Goal: Task Accomplishment & Management: Manage account settings

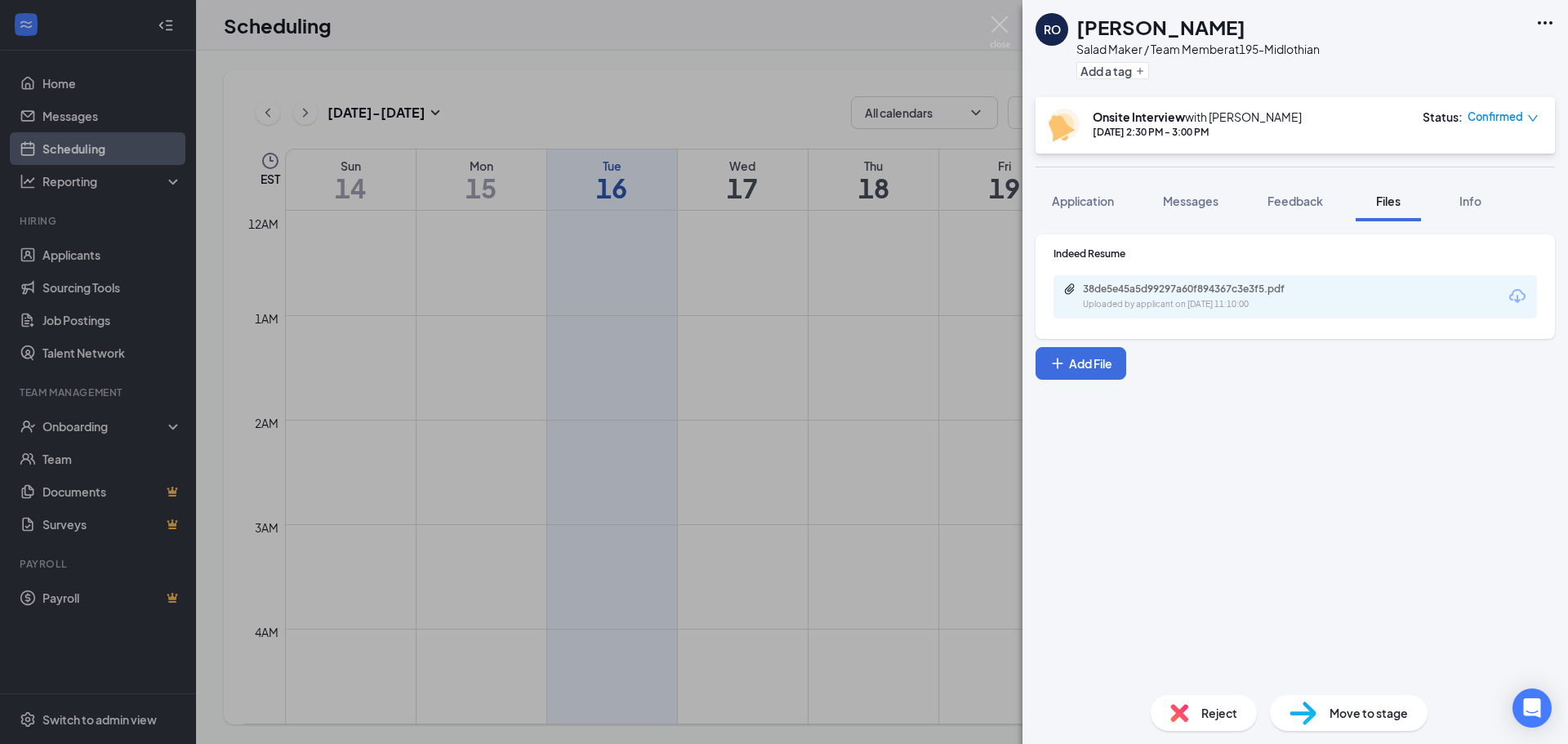
scroll to position [1354, 0]
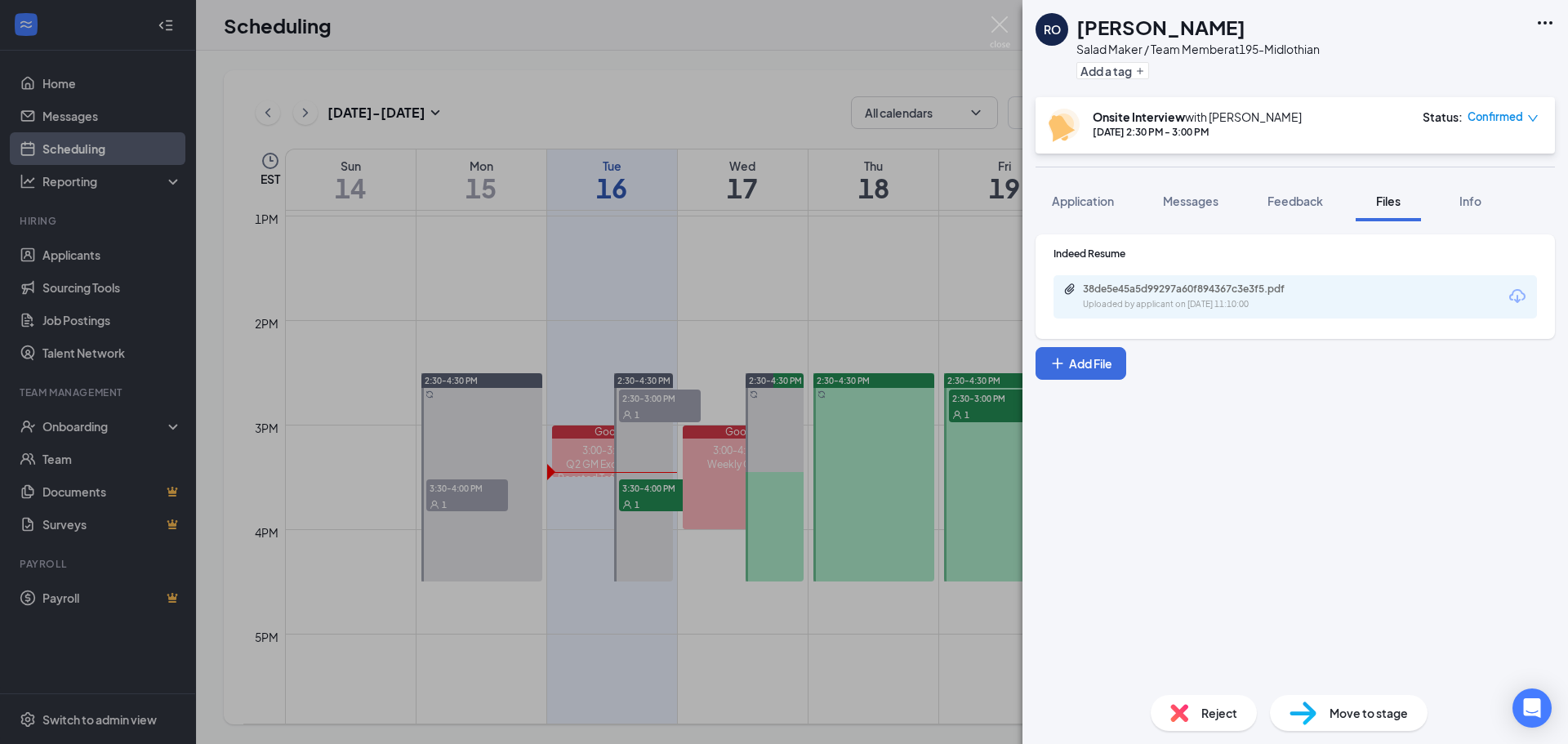
drag, startPoint x: 760, startPoint y: 252, endPoint x: 415, endPoint y: 405, distance: 377.4
click at [760, 252] on div "[PERSON_NAME] Salad Maker / Team Member at 195-Midlothian Add a tag Onsite Inte…" at bounding box center [784, 372] width 1568 height 744
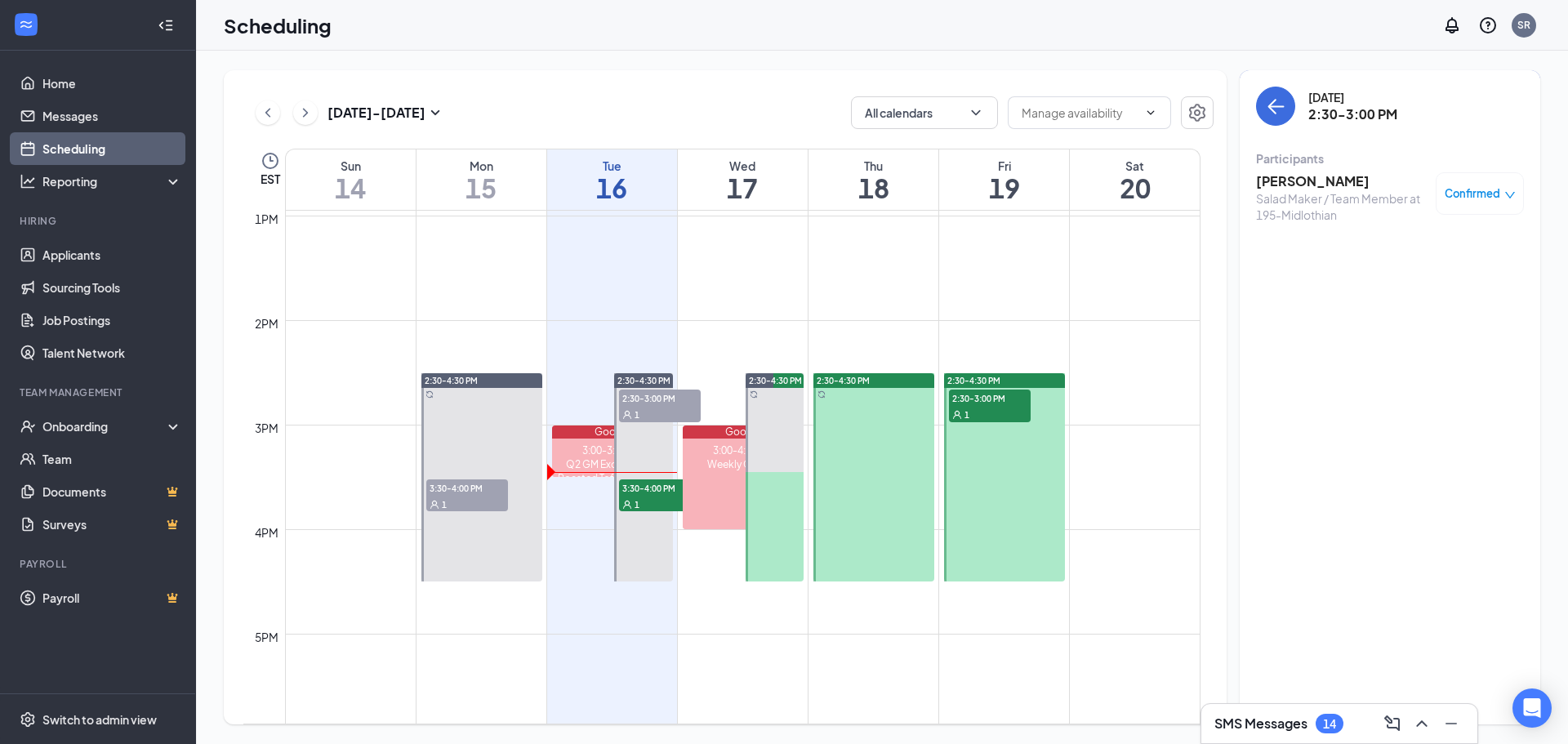
click at [445, 493] on span "3:30-4:00 PM" at bounding box center [467, 488] width 82 height 17
click at [576, 514] on td at bounding box center [742, 516] width 916 height 26
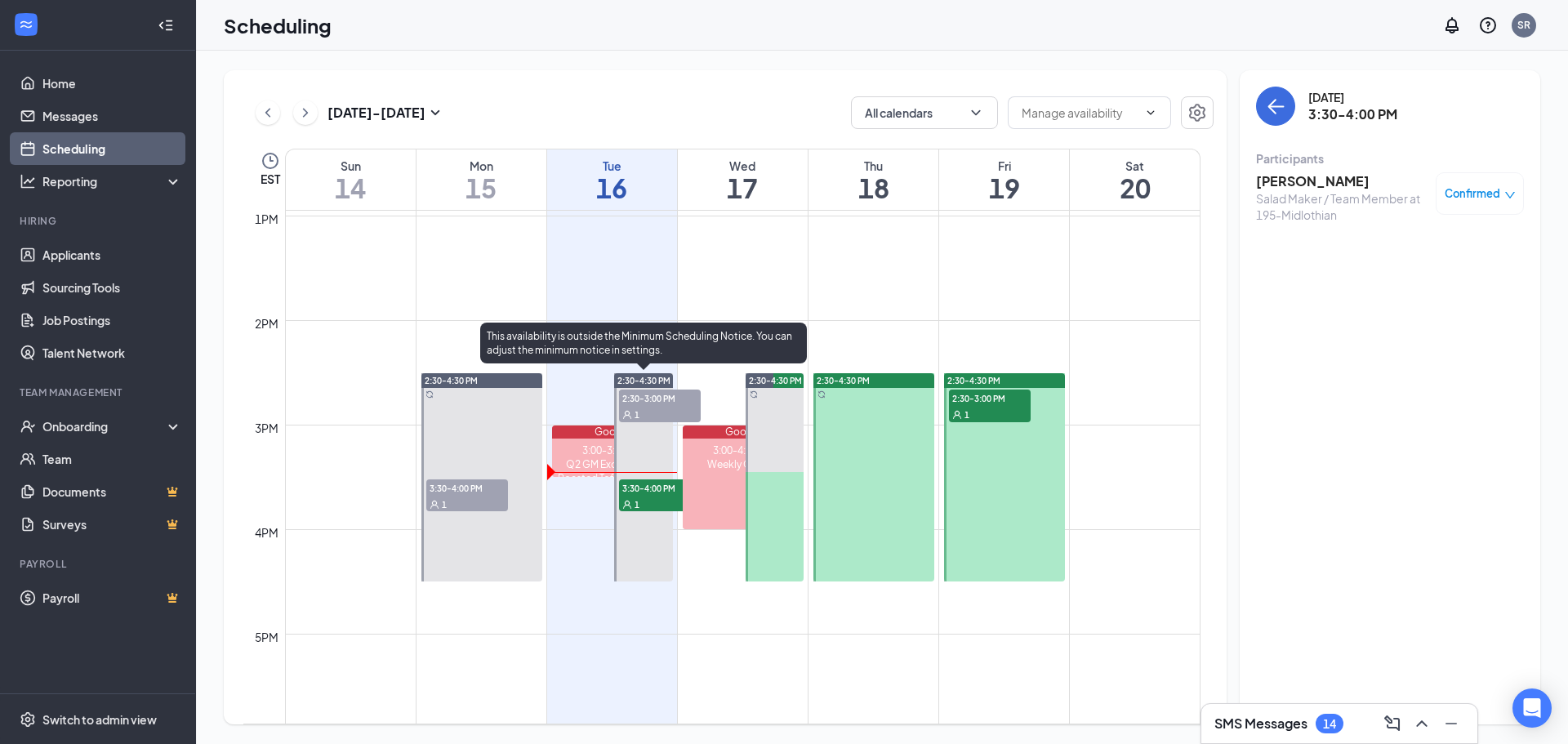
click at [619, 487] on span "3:30-4:00 PM" at bounding box center [660, 488] width 82 height 17
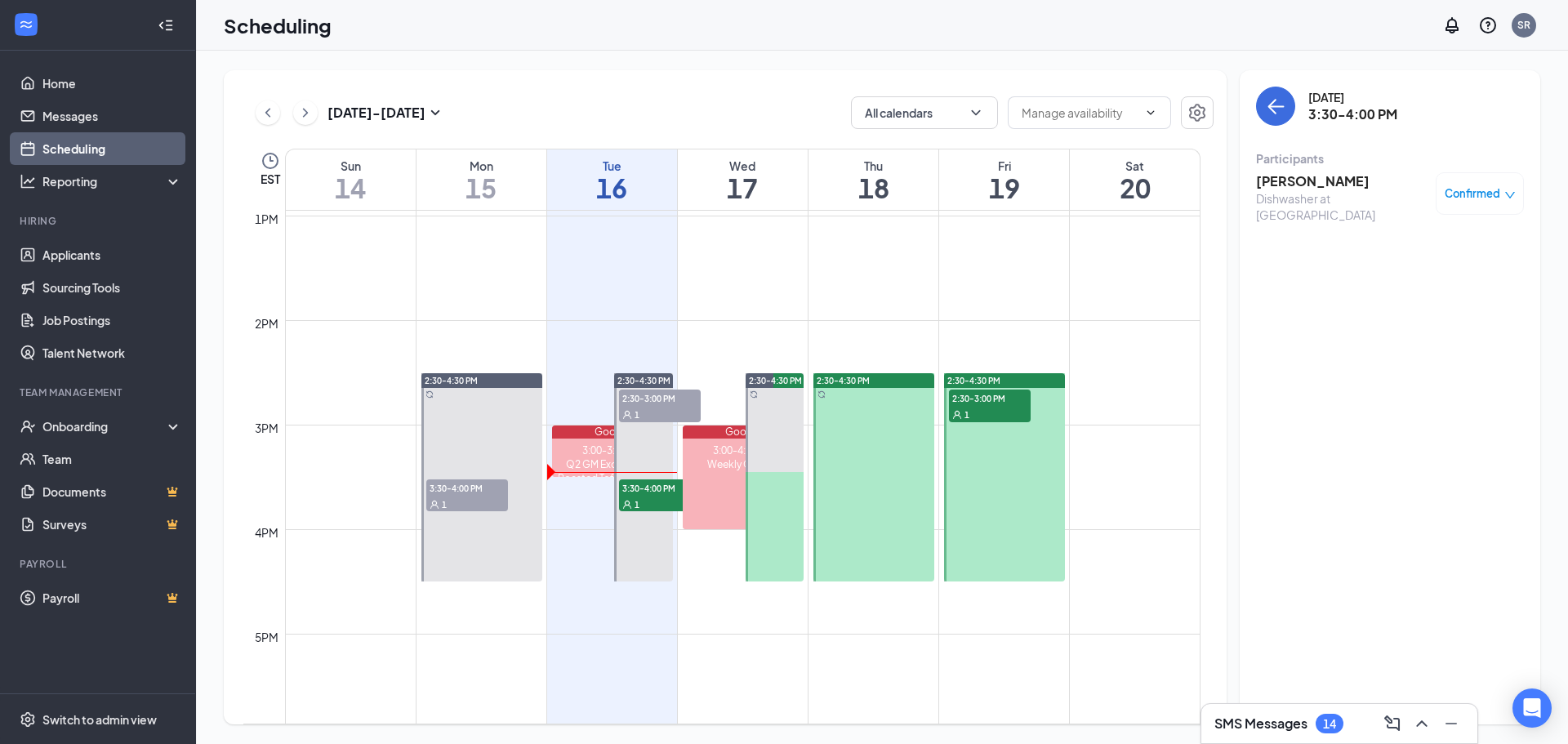
click at [1331, 183] on h3 "[PERSON_NAME]" at bounding box center [1343, 182] width 172 height 18
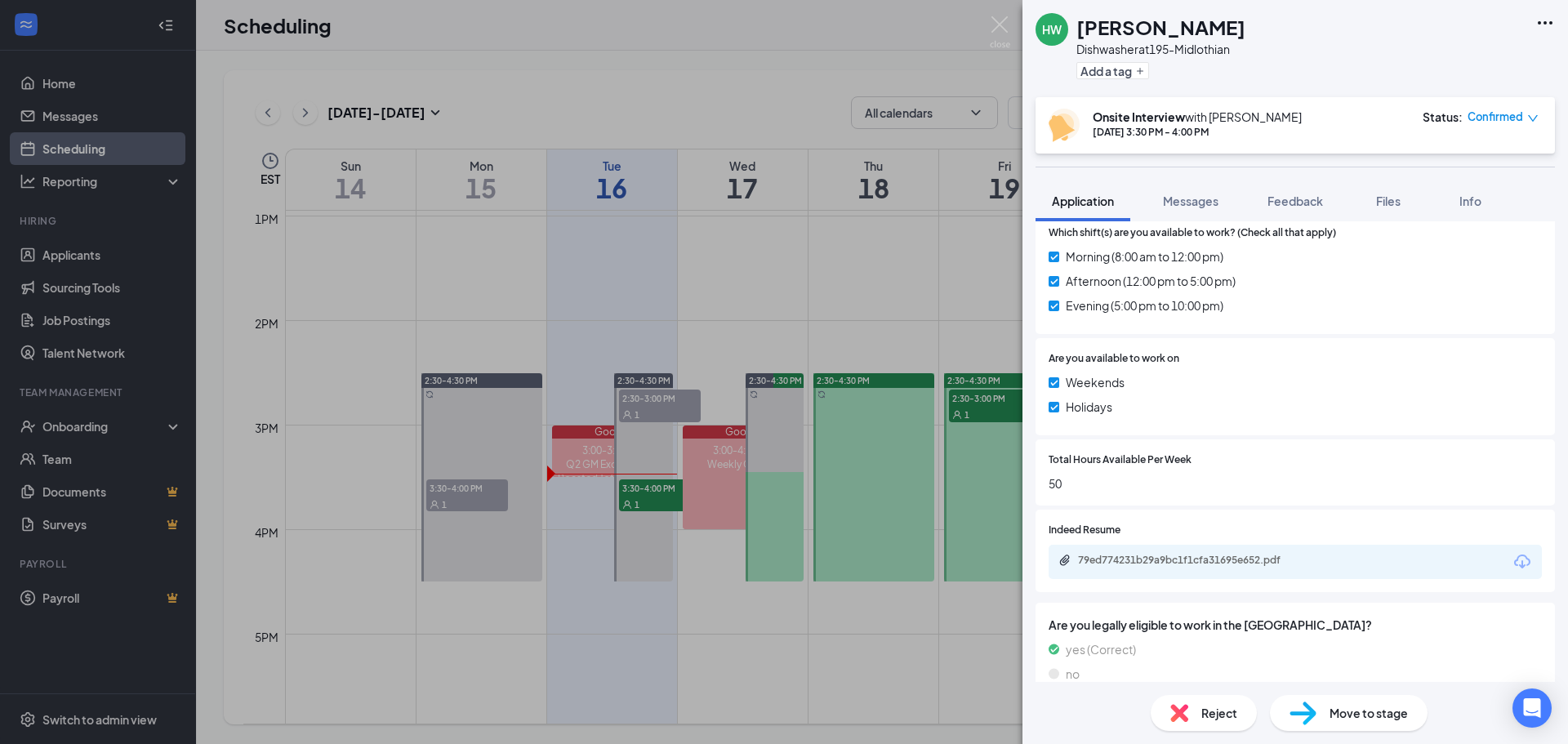
scroll to position [546, 0]
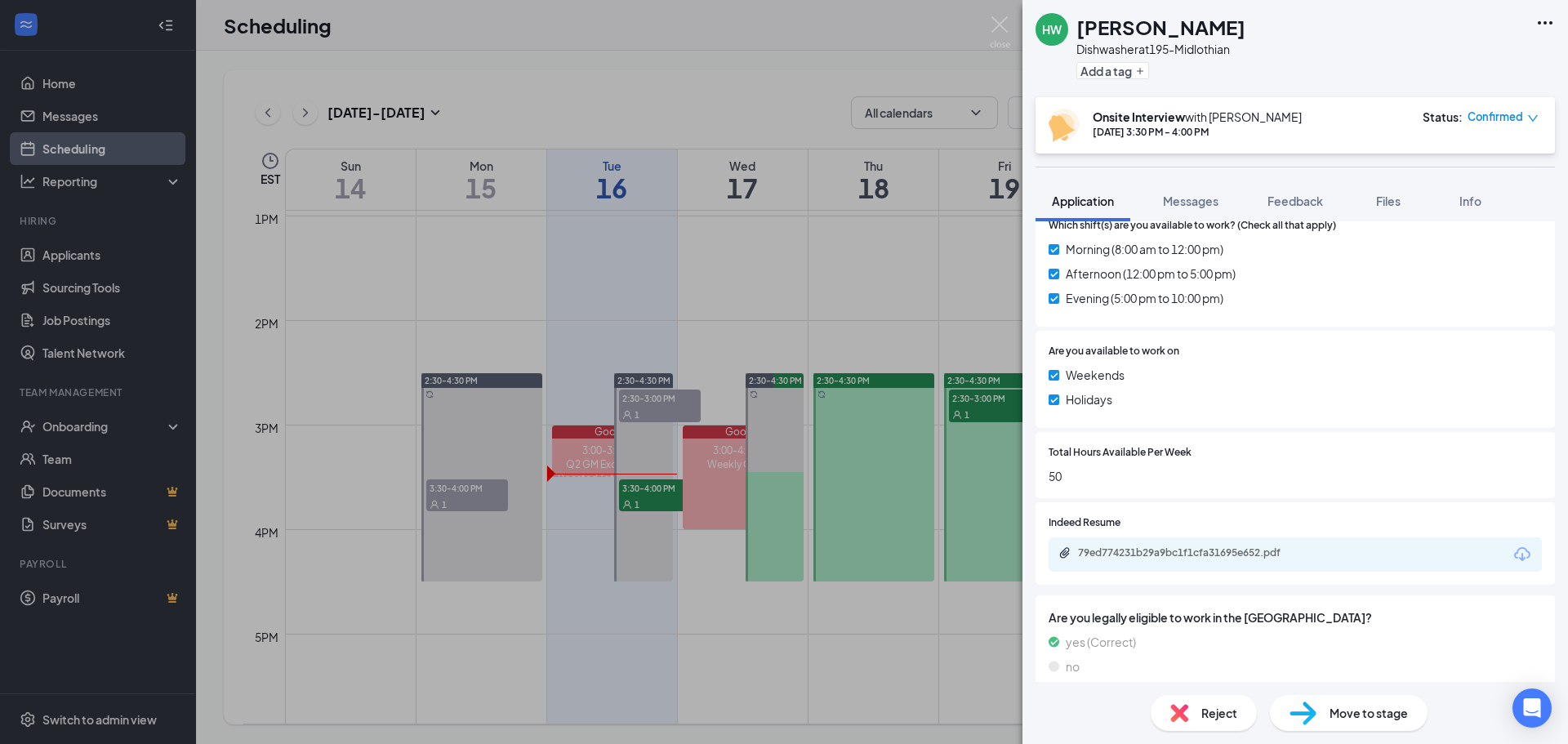
click at [1472, 538] on div "79ed774231b29a9bc1f1cfa31695e652.pdf" at bounding box center [1296, 555] width 494 height 35
click at [1157, 547] on div "79ed774231b29a9bc1f1cfa31695e652.pdf" at bounding box center [1192, 553] width 229 height 13
